Goal: Navigation & Orientation: Find specific page/section

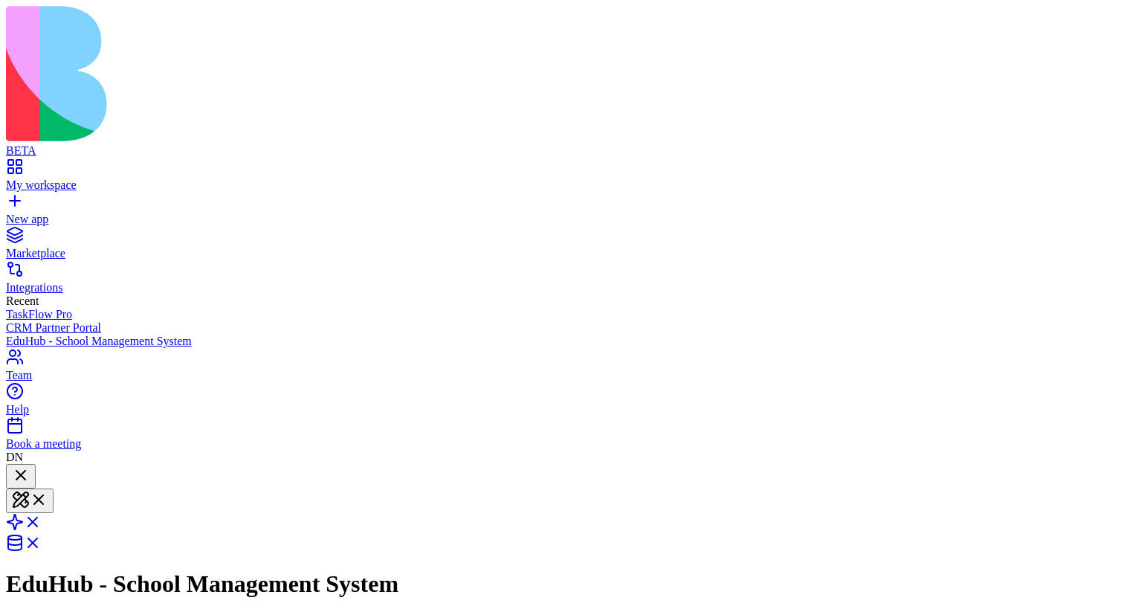
scroll to position [964, 0]
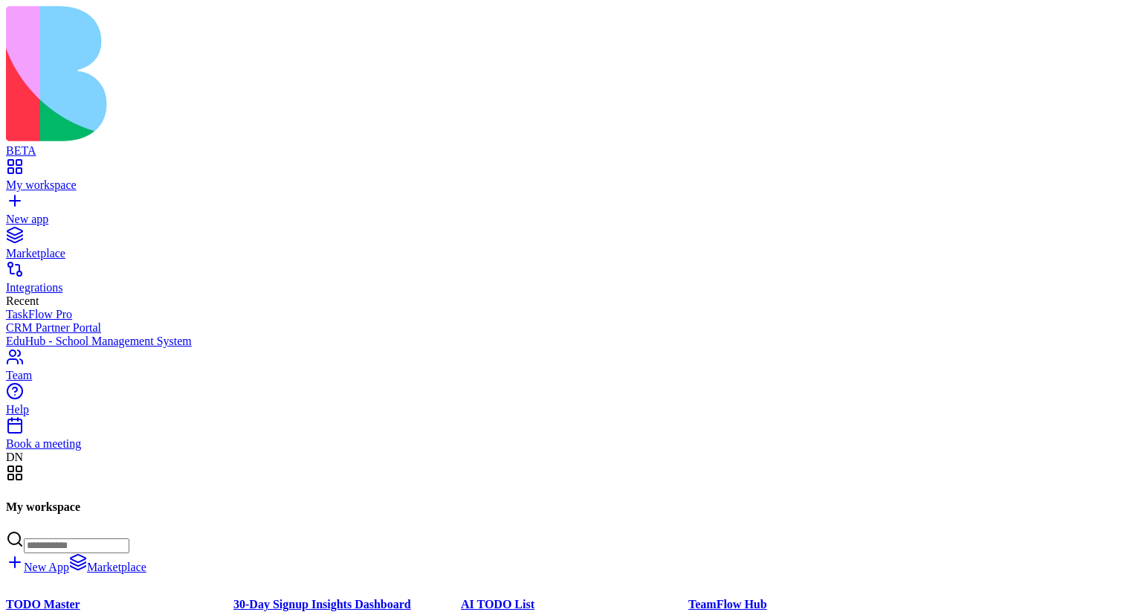
scroll to position [104377, 0]
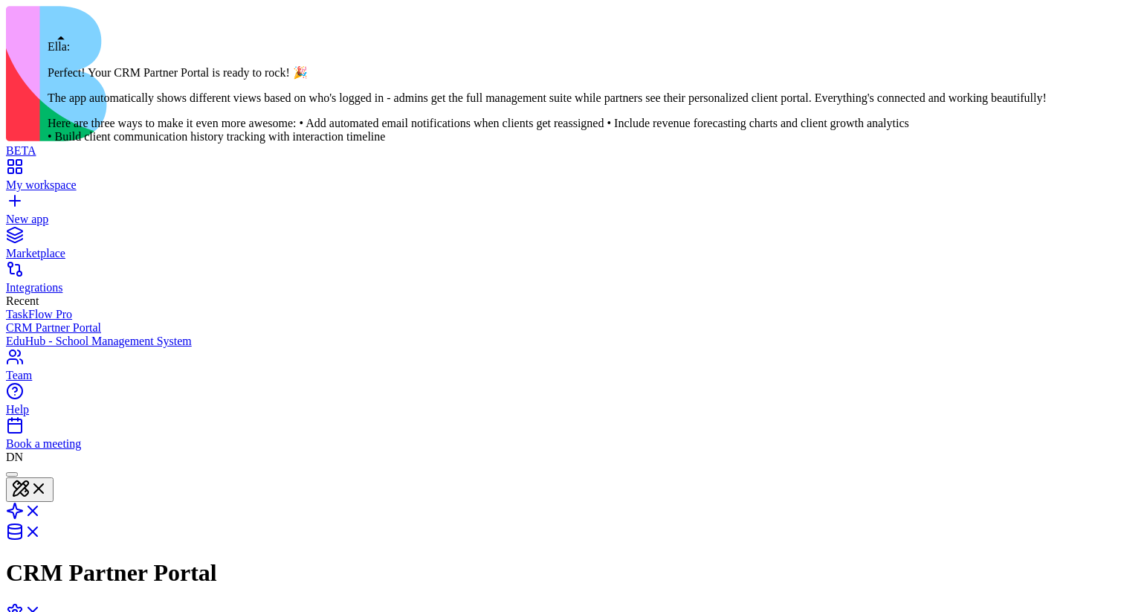
click at [12, 474] on div at bounding box center [12, 474] width 0 height 0
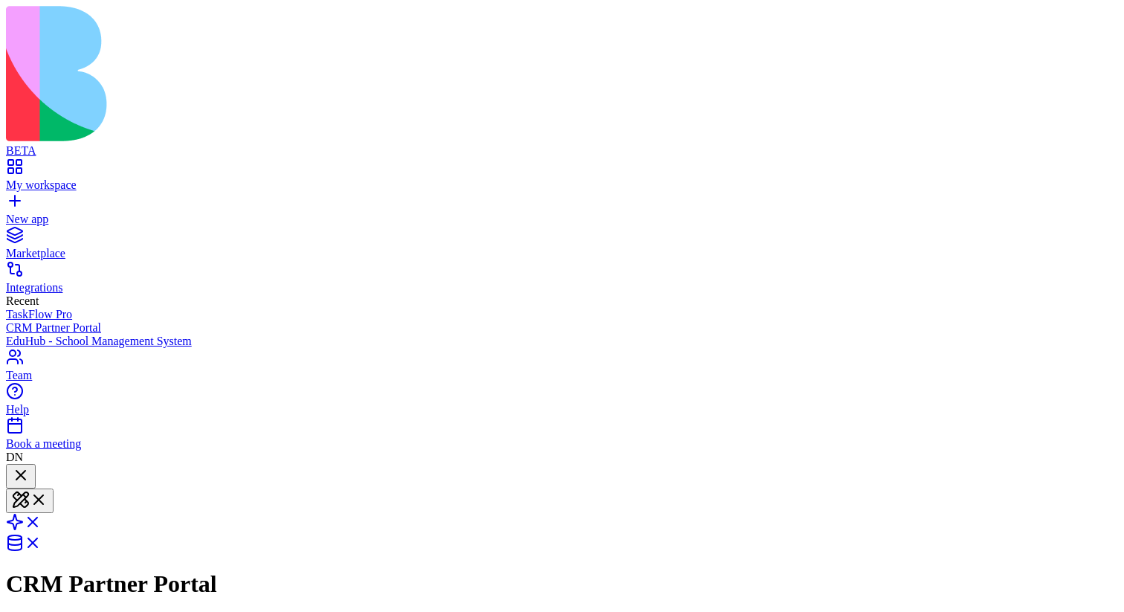
copy span "A simple crm app with clients and partners. I should be able to assign clients …"
